Goal: Find specific fact: Find specific fact

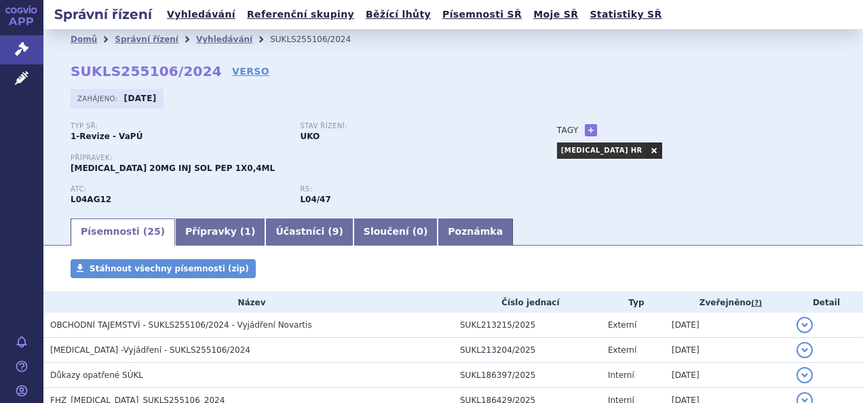
click at [90, 60] on div "Domů Správní řízení Vyhledávání SUKLS255106/2024 SUKLS255106/2024 VERSO [GEOGRA…" at bounding box center [453, 133] width 820 height 167
click at [90, 66] on strong "SUKLS255106/2024" at bounding box center [146, 71] width 151 height 16
copy strong "SUKLS255106"
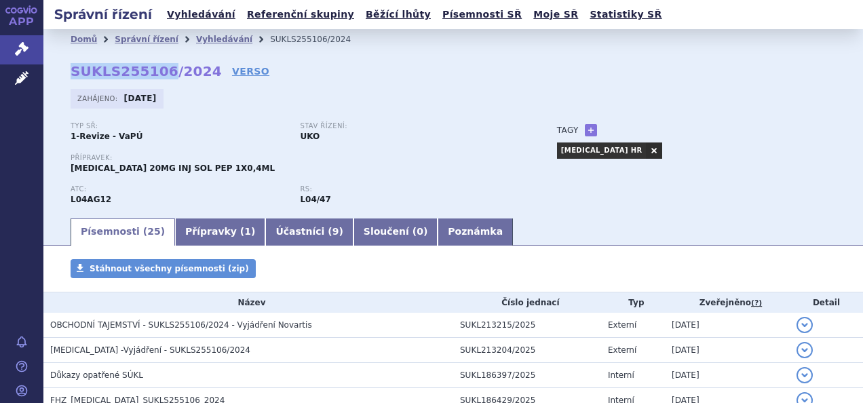
click at [146, 71] on strong "SUKLS255106/2024" at bounding box center [146, 71] width 151 height 16
copy h2 "SUKLS255106/2024"
